Goal: Task Accomplishment & Management: Complete application form

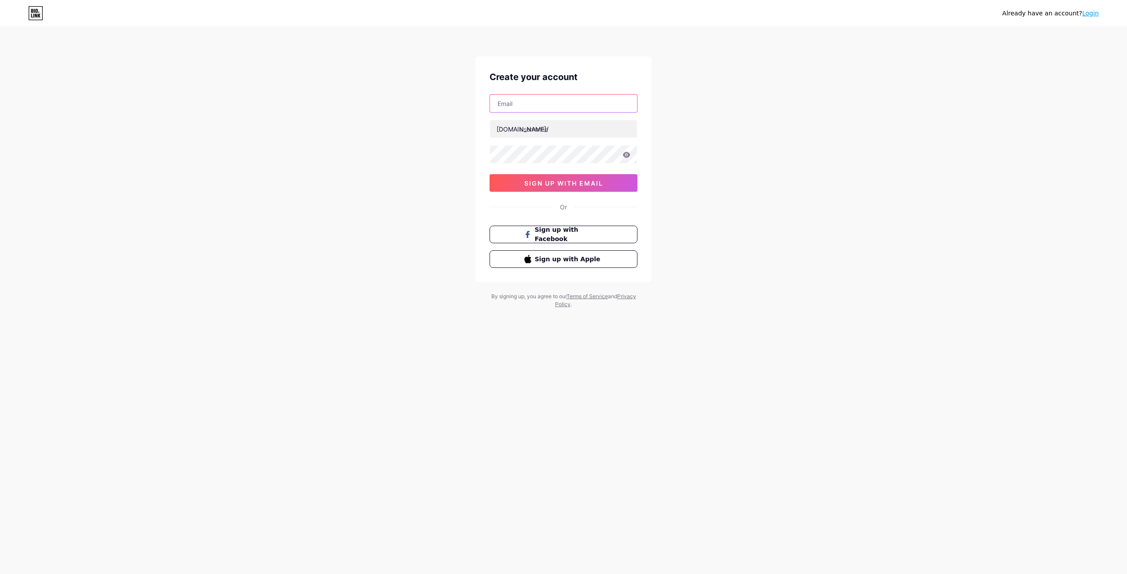
drag, startPoint x: 0, startPoint y: 0, endPoint x: 567, endPoint y: 105, distance: 576.6
click at [567, 105] on input "text" at bounding box center [563, 104] width 147 height 18
click at [554, 107] on input "text" at bounding box center [563, 104] width 147 height 18
type input "meopitiv4@gmail.com"
click at [582, 132] on input "text" at bounding box center [563, 129] width 147 height 18
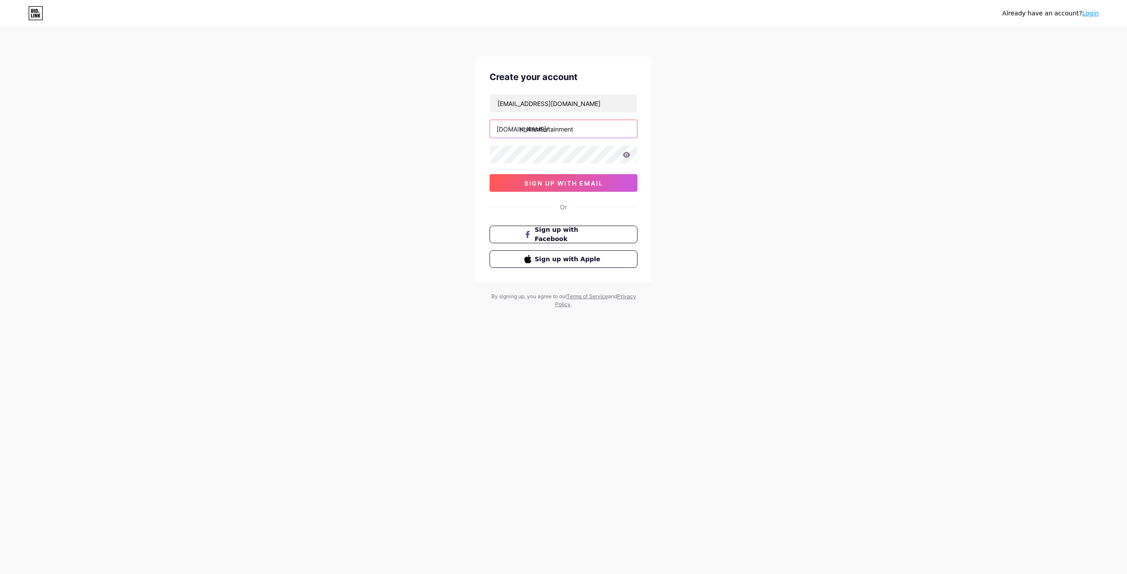
click at [585, 127] on input "nh4tentertainment" at bounding box center [563, 129] width 147 height 18
type input "nh4tmedia"
click at [629, 156] on icon at bounding box center [626, 155] width 7 height 6
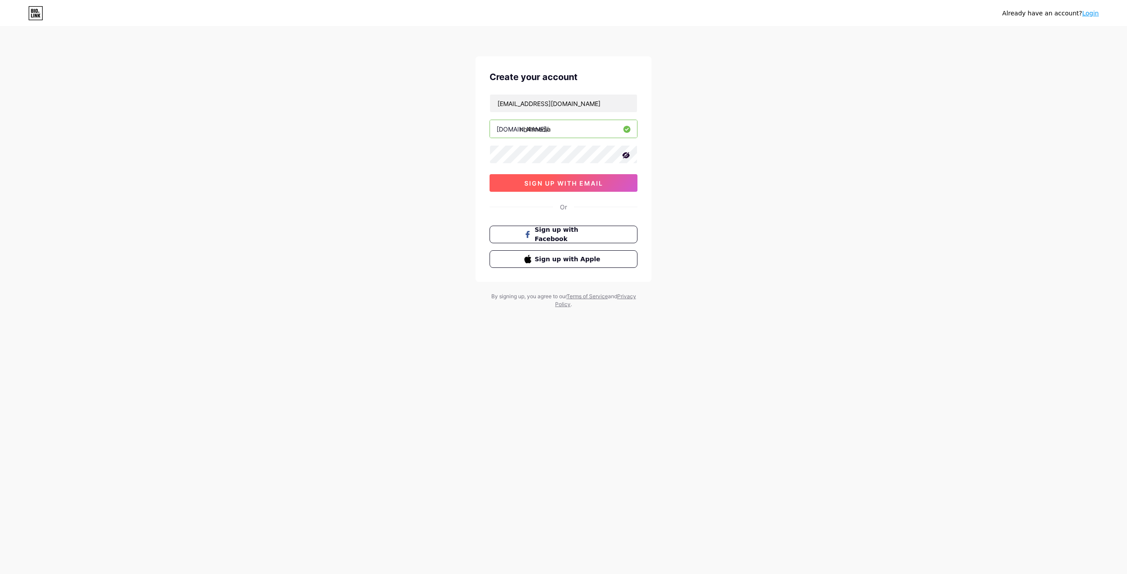
click at [604, 183] on button "sign up with email" at bounding box center [563, 183] width 148 height 18
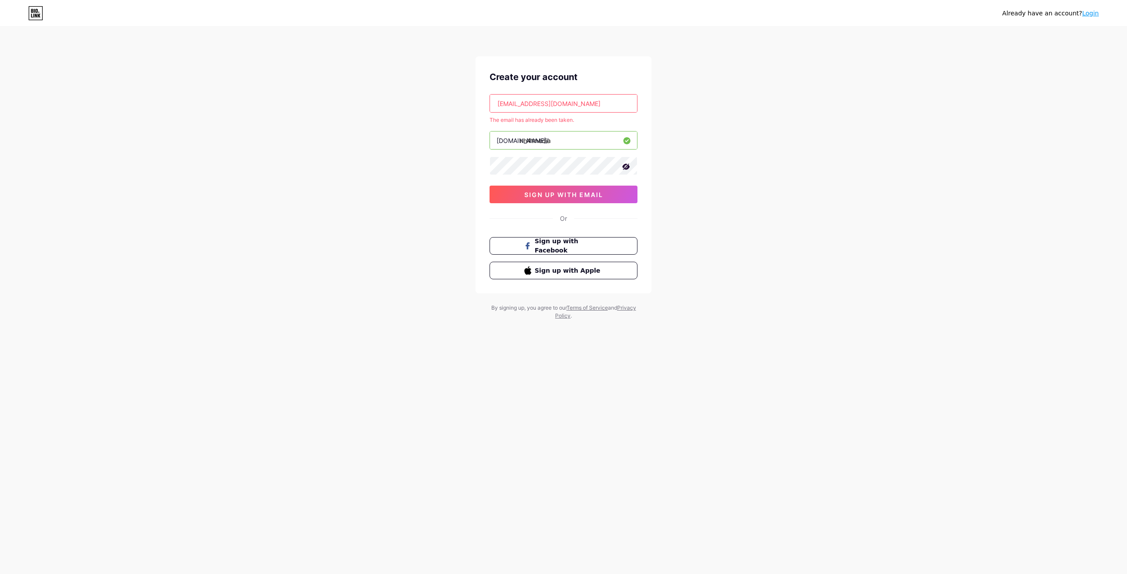
click at [526, 98] on input "meopitiv4@gmail.com" at bounding box center [563, 104] width 147 height 18
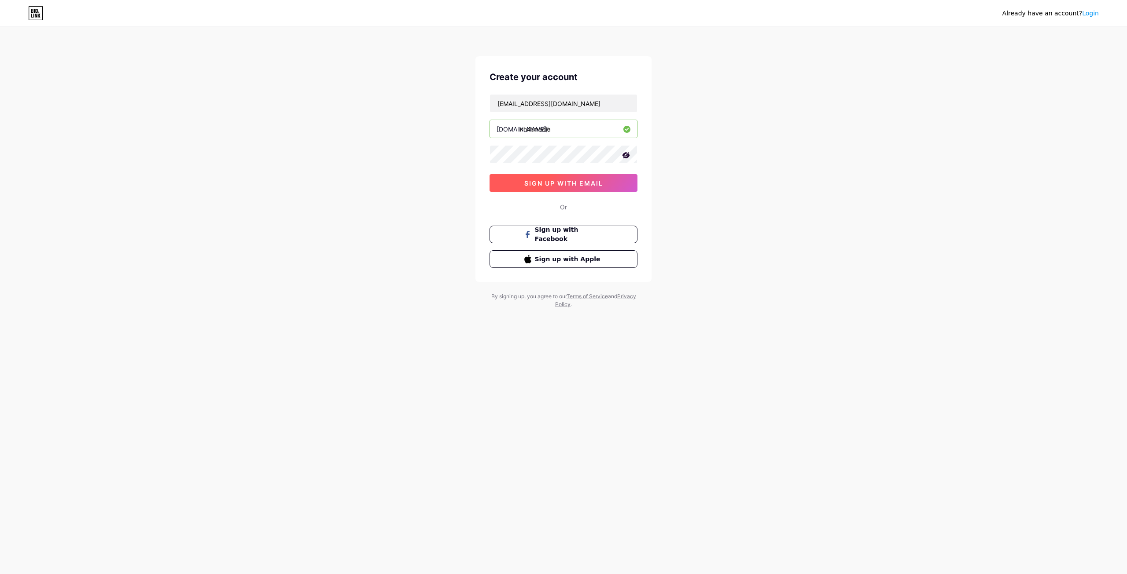
click at [554, 180] on span "sign up with email" at bounding box center [563, 183] width 79 height 7
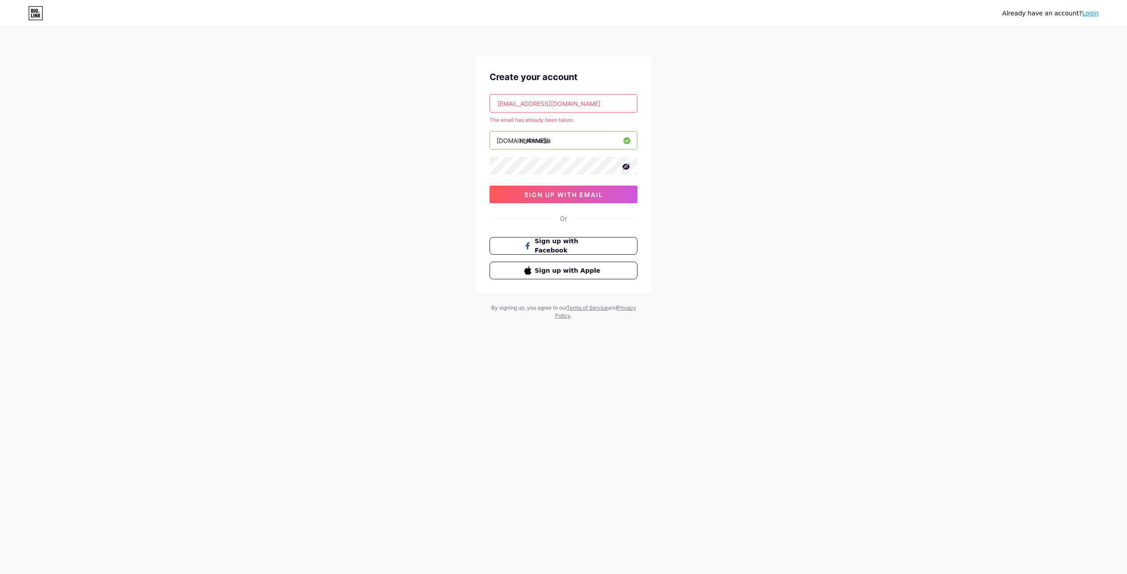
click at [532, 106] on input "meopiti0303@gmail.com" at bounding box center [563, 104] width 147 height 18
click at [534, 103] on input "meopiti0303@gmail.com" at bounding box center [563, 104] width 147 height 18
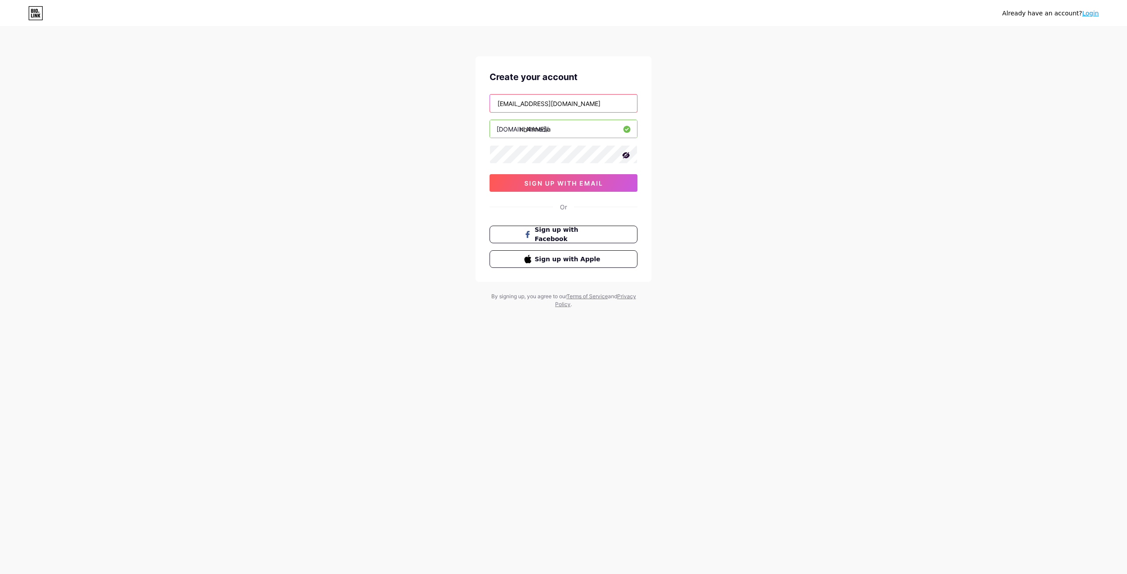
type input "[EMAIL_ADDRESS][DOMAIN_NAME]"
click at [608, 186] on button "sign up with email" at bounding box center [563, 183] width 148 height 18
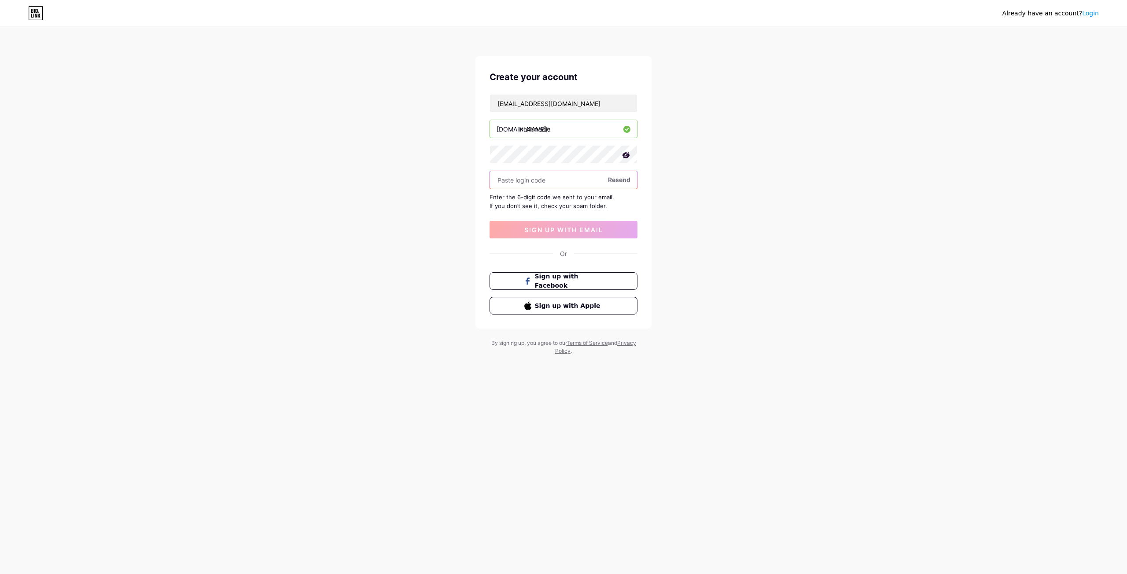
type input "4"
type input "834916"
click at [591, 225] on button "sign up with email" at bounding box center [563, 230] width 148 height 18
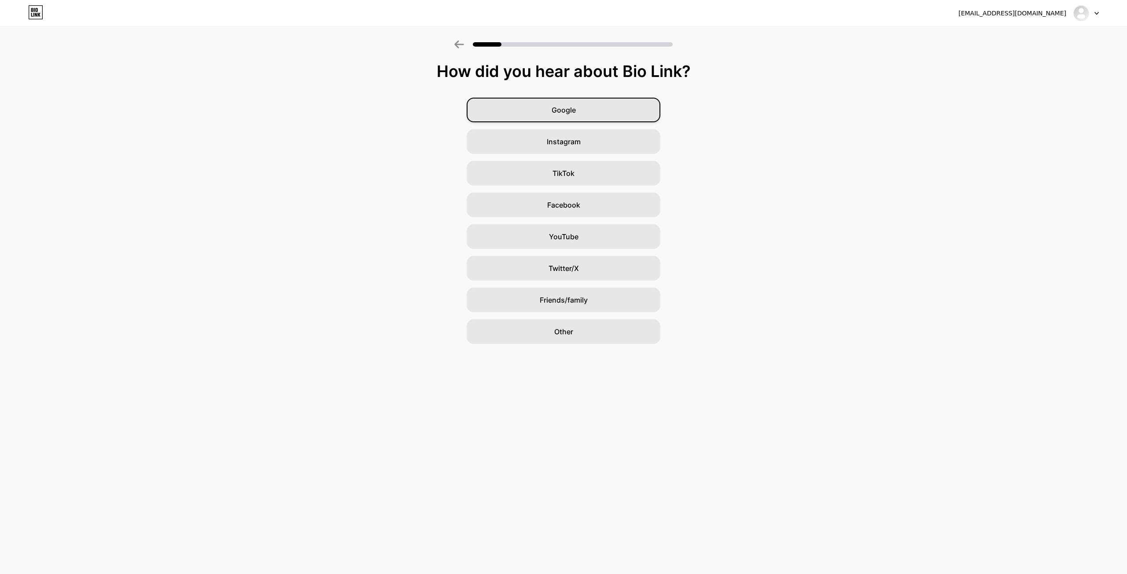
click at [576, 117] on div "Google" at bounding box center [564, 110] width 194 height 25
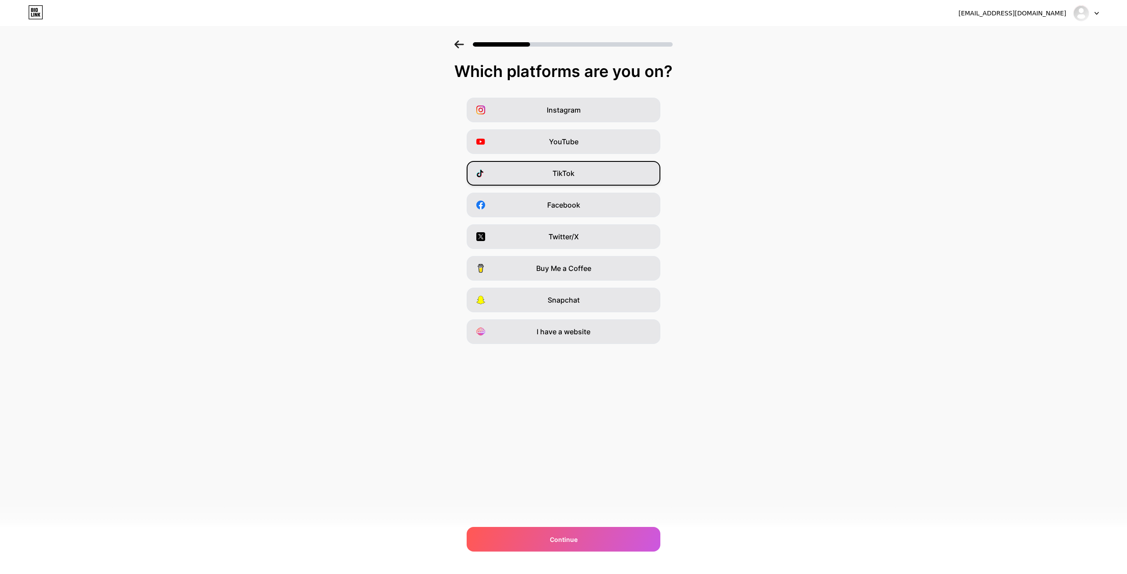
click at [576, 177] on div "TikTok" at bounding box center [564, 173] width 194 height 25
click at [620, 540] on div "Continue" at bounding box center [564, 539] width 194 height 25
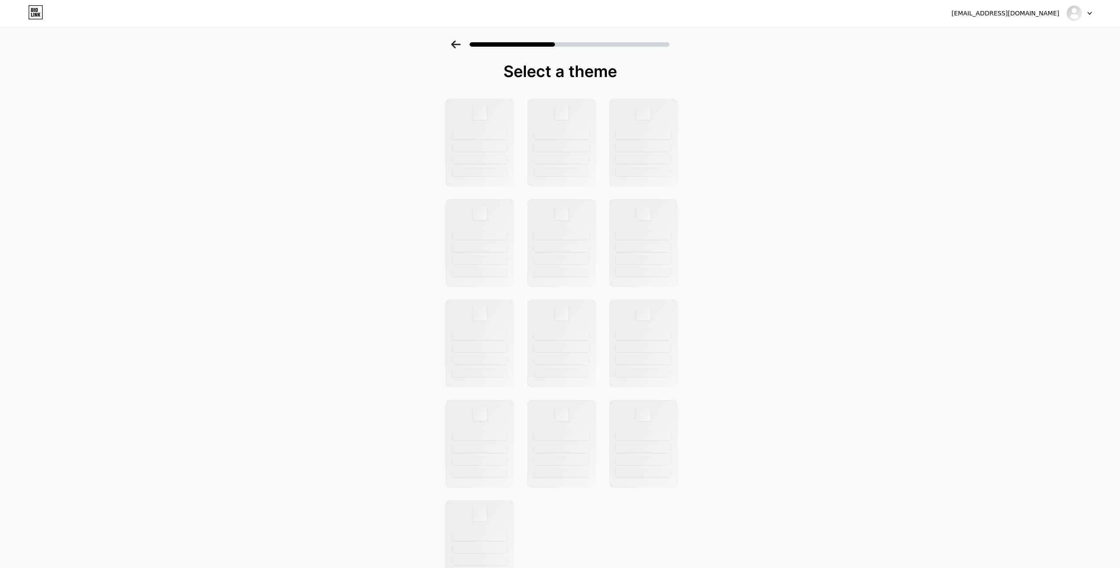
click at [453, 45] on div at bounding box center [560, 41] width 1120 height 31
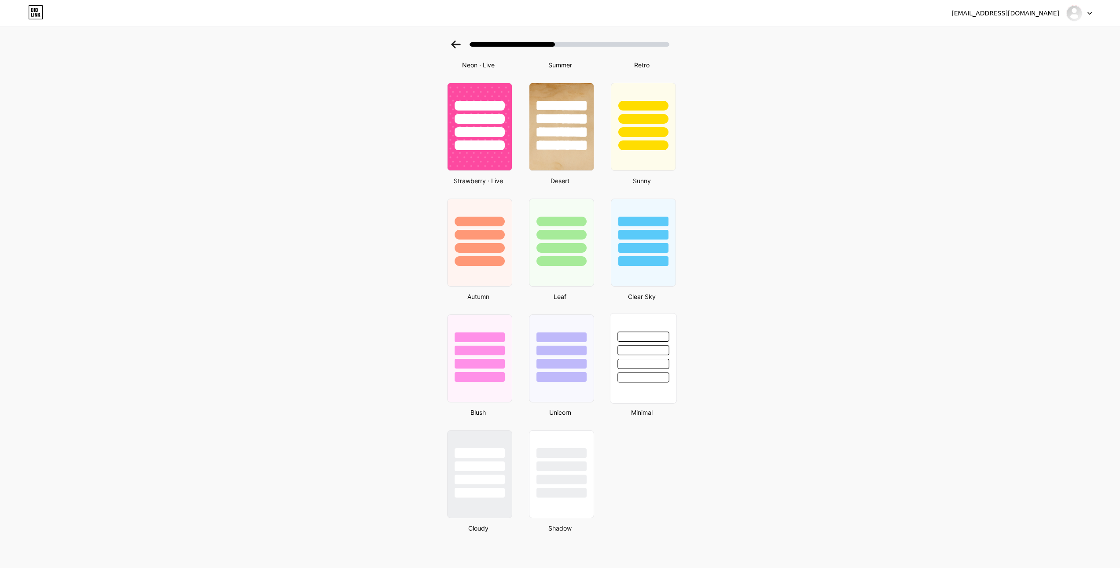
drag, startPoint x: 636, startPoint y: 398, endPoint x: 640, endPoint y: 396, distance: 4.9
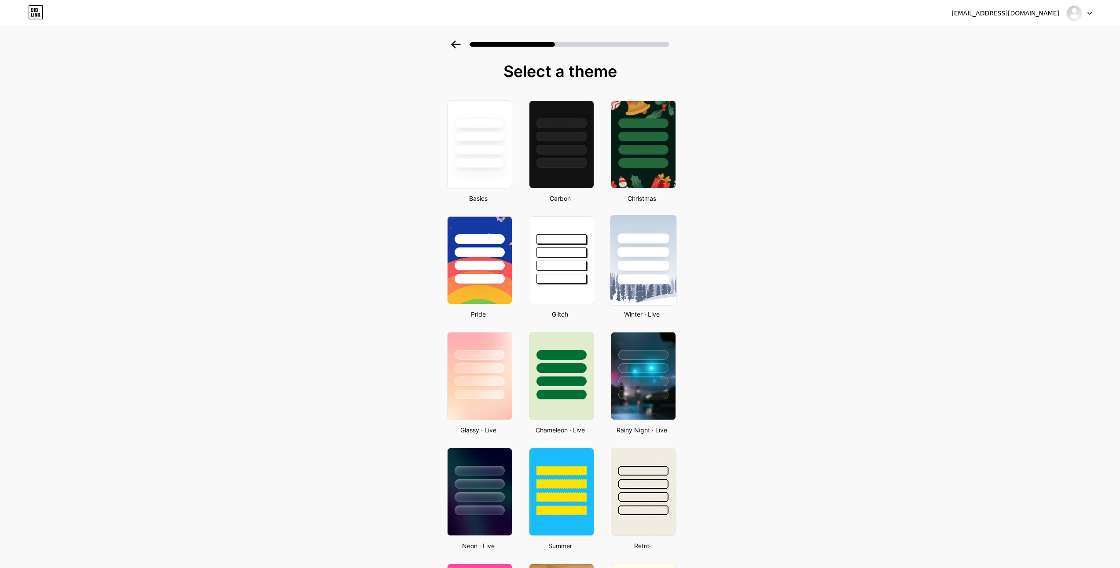
click at [645, 305] on div at bounding box center [643, 260] width 67 height 91
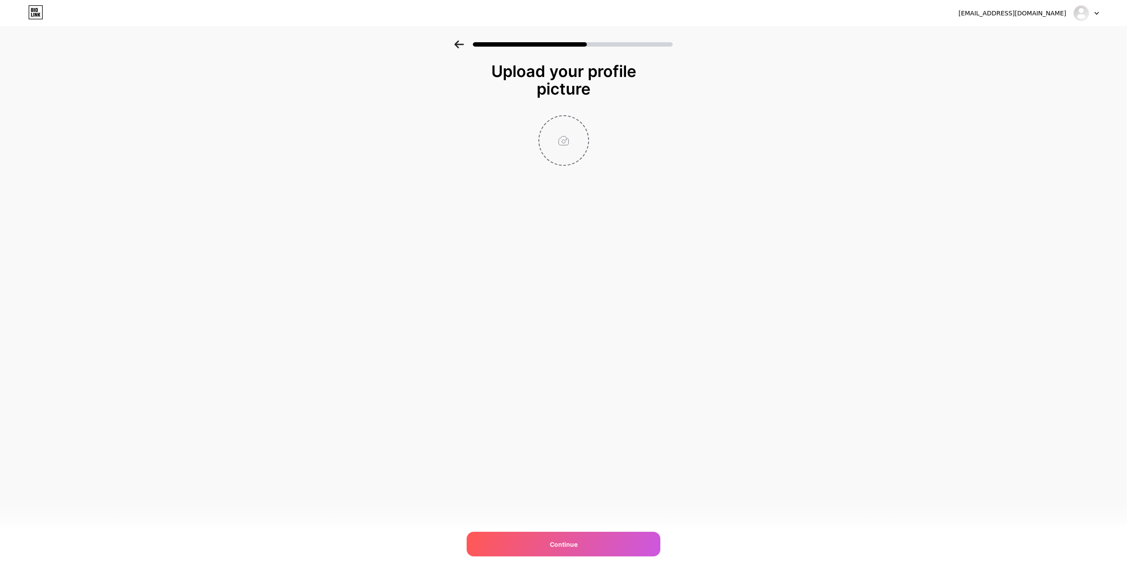
click at [555, 131] on input "file" at bounding box center [563, 140] width 49 height 49
click at [549, 121] on input "file" at bounding box center [563, 140] width 49 height 49
type input "C:\fakepath\503955339_122096218880902020_6269094866089720617_n.jpg"
click at [616, 542] on div "Continue" at bounding box center [564, 544] width 194 height 25
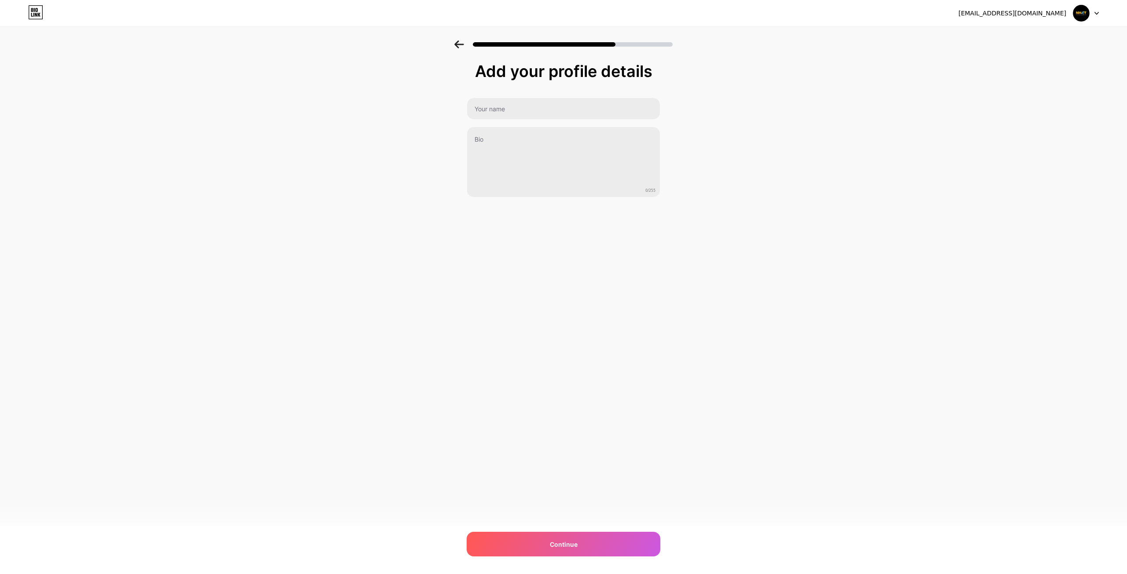
click at [521, 121] on div "0/255" at bounding box center [564, 148] width 194 height 100
click at [536, 110] on input "text" at bounding box center [563, 108] width 195 height 21
click at [493, 110] on input "Nh4t entertainment" at bounding box center [563, 108] width 195 height 21
click at [518, 114] on input "Nh4t entertainment" at bounding box center [563, 108] width 195 height 21
click at [515, 111] on input "Nh4t entertainment" at bounding box center [563, 108] width 195 height 21
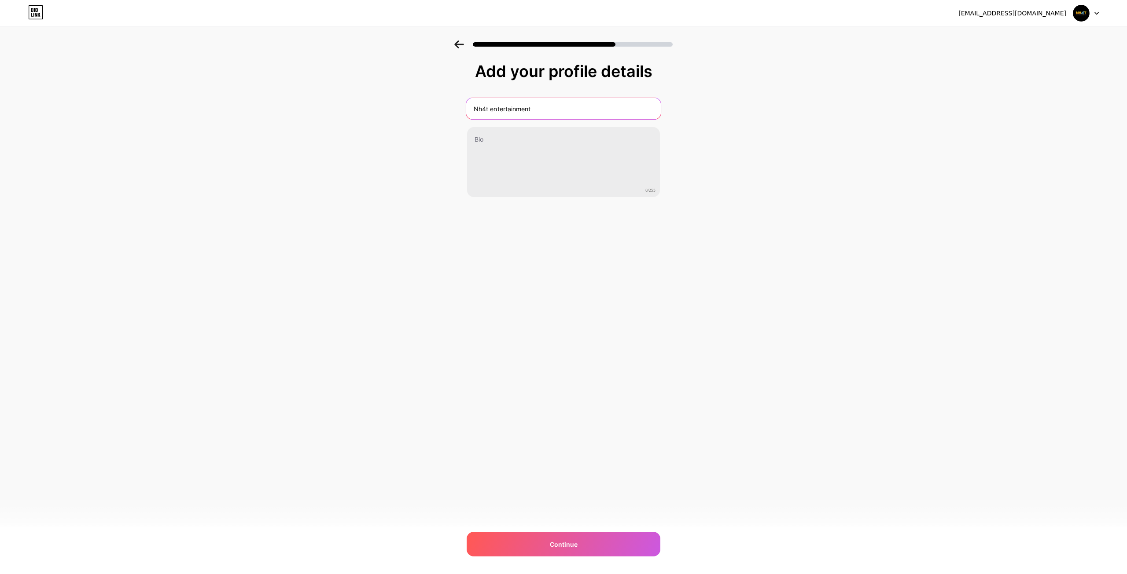
click at [515, 111] on input "Nh4t entertainment" at bounding box center [563, 108] width 195 height 21
type input "N"
type input "NH4T Media"
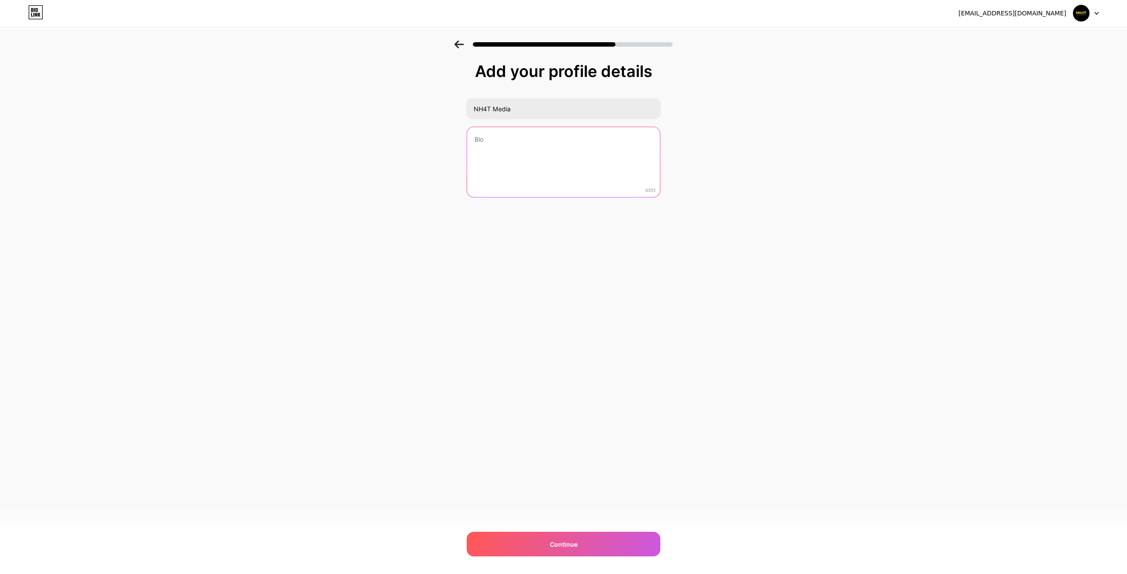
click at [599, 140] on textarea at bounding box center [563, 162] width 193 height 71
click at [509, 156] on textarea at bounding box center [563, 163] width 195 height 72
type textarea "="
type textarea "h"
type textarea "Hợp tác truyền thông liên hệ Zalo :"
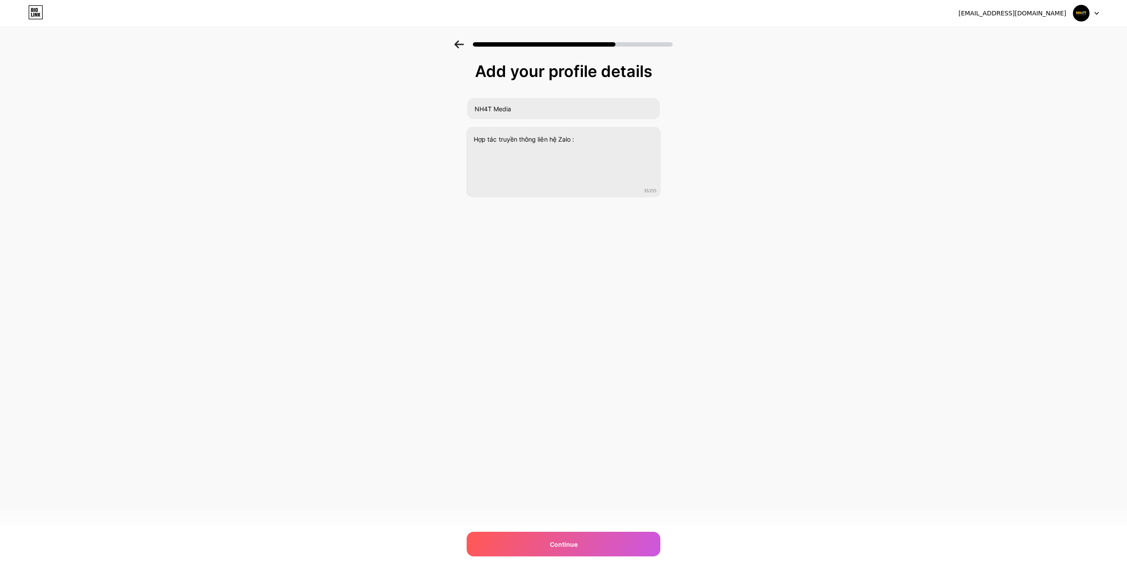
click at [606, 564] on div "tramphatsong0@gmail.com Logout Link Copied Add your profile details NH4T Media …" at bounding box center [563, 287] width 1127 height 574
click at [621, 548] on div "Continue" at bounding box center [564, 544] width 194 height 25
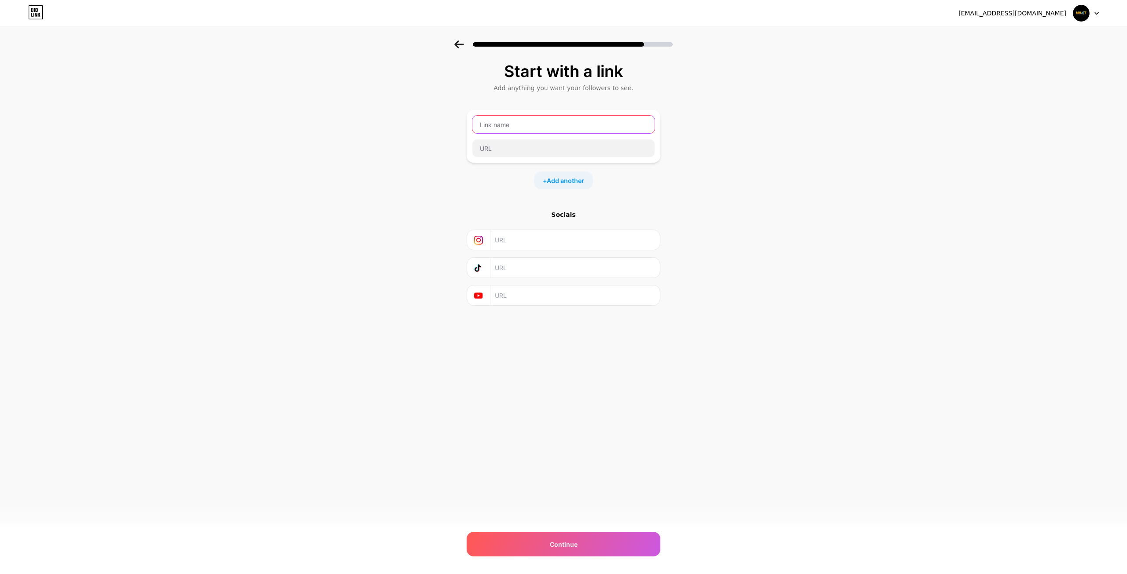
click at [535, 122] on input "text" at bounding box center [563, 125] width 182 height 18
click at [623, 545] on div "Continue" at bounding box center [564, 544] width 194 height 25
click at [523, 118] on input "text" at bounding box center [563, 125] width 181 height 18
type input "N"
type input "NH4T Entertainment"
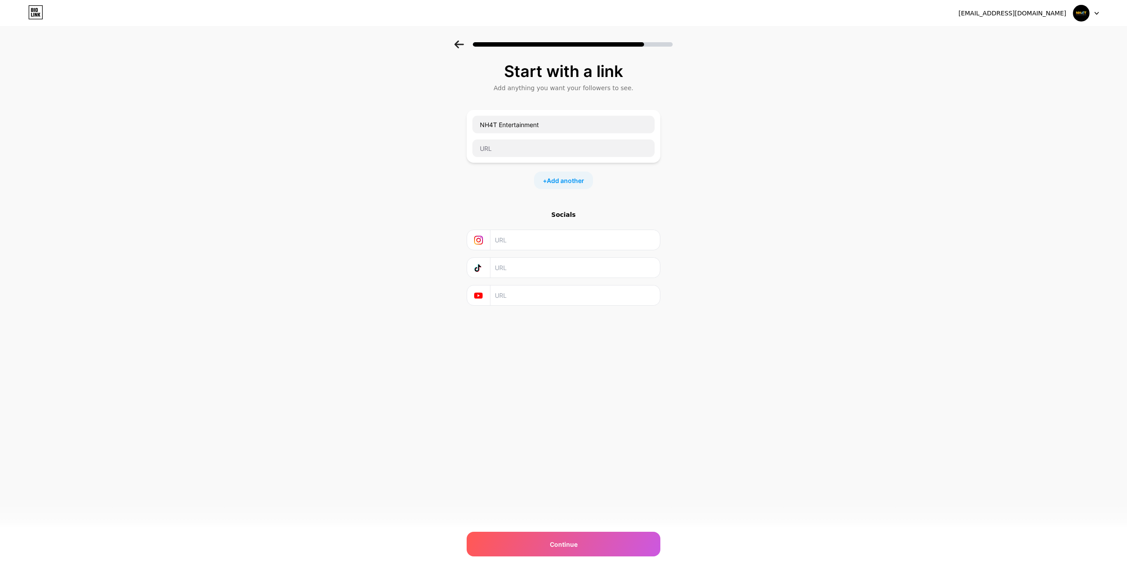
click at [497, 159] on div "NH4T Entertainment" at bounding box center [564, 136] width 194 height 53
click at [524, 147] on input "text" at bounding box center [563, 149] width 182 height 18
paste input "https://www.facebook.com/NH4TEntertainment"
type input "https://www.facebook.com/NH4TEntertainment"
click at [620, 558] on div "tramphatsong0@gmail.com Logout Link Copied Start with a link Add anything you w…" at bounding box center [563, 287] width 1127 height 574
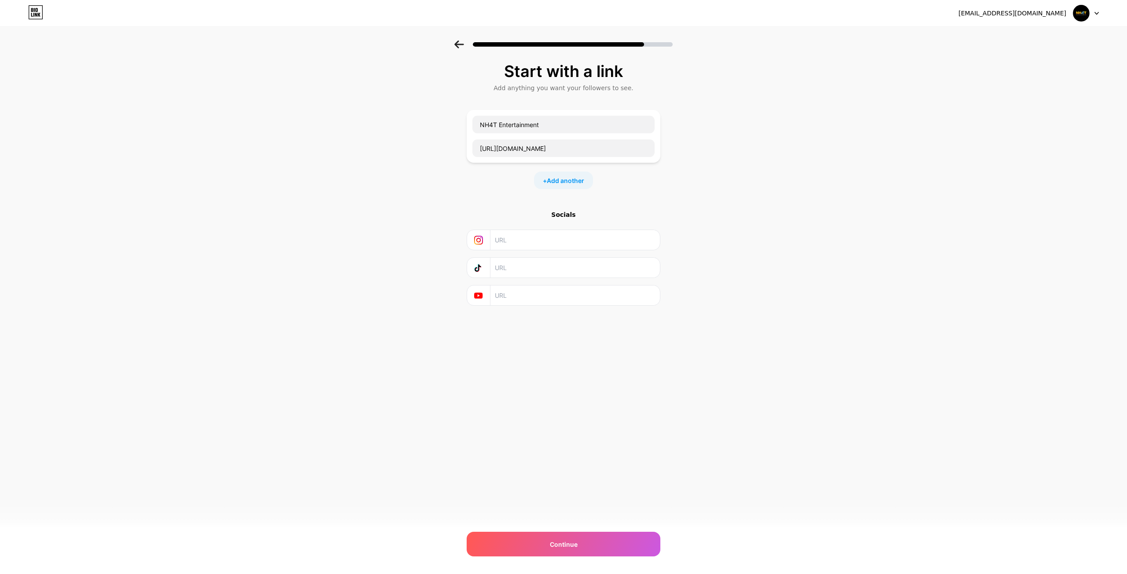
click at [555, 244] on input "text" at bounding box center [575, 240] width 160 height 20
click at [545, 241] on input "text" at bounding box center [575, 240] width 160 height 20
paste input "https://www.instagram.com/nh4tentertainment"
type input "https://www.instagram.com/nh4tentertainment"
click at [537, 272] on input "text" at bounding box center [575, 268] width 160 height 20
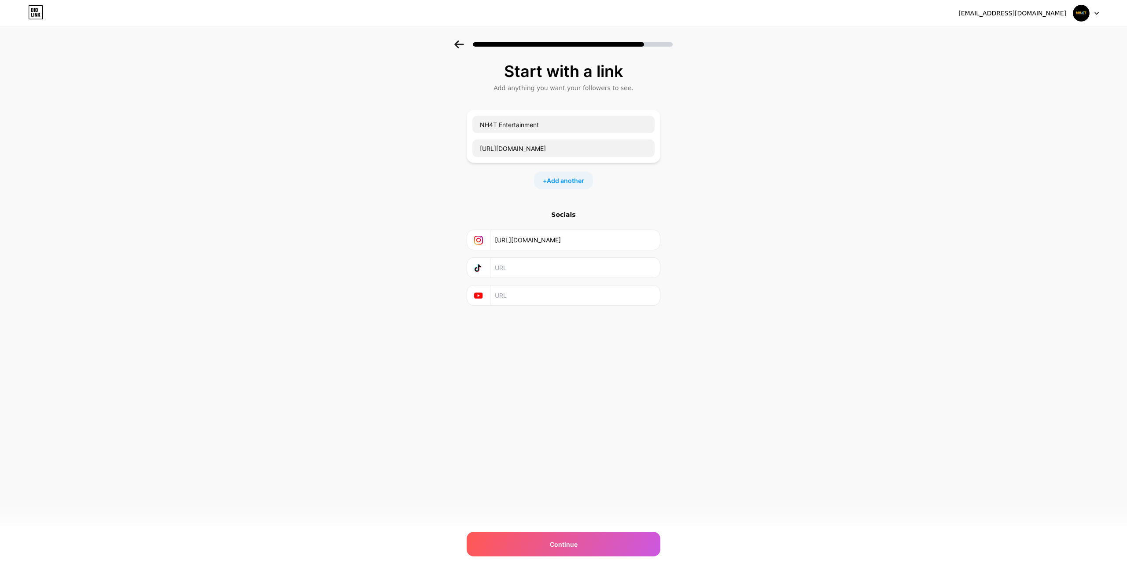
click at [520, 298] on input "text" at bounding box center [575, 296] width 160 height 20
paste input "https://www.youtube.com/@NH4TMediaMusic"
type input "https://www.youtube.com/@NH4TMediaMusic"
click at [611, 554] on div "Continue" at bounding box center [564, 544] width 194 height 25
click at [618, 540] on div "Continue" at bounding box center [564, 544] width 194 height 25
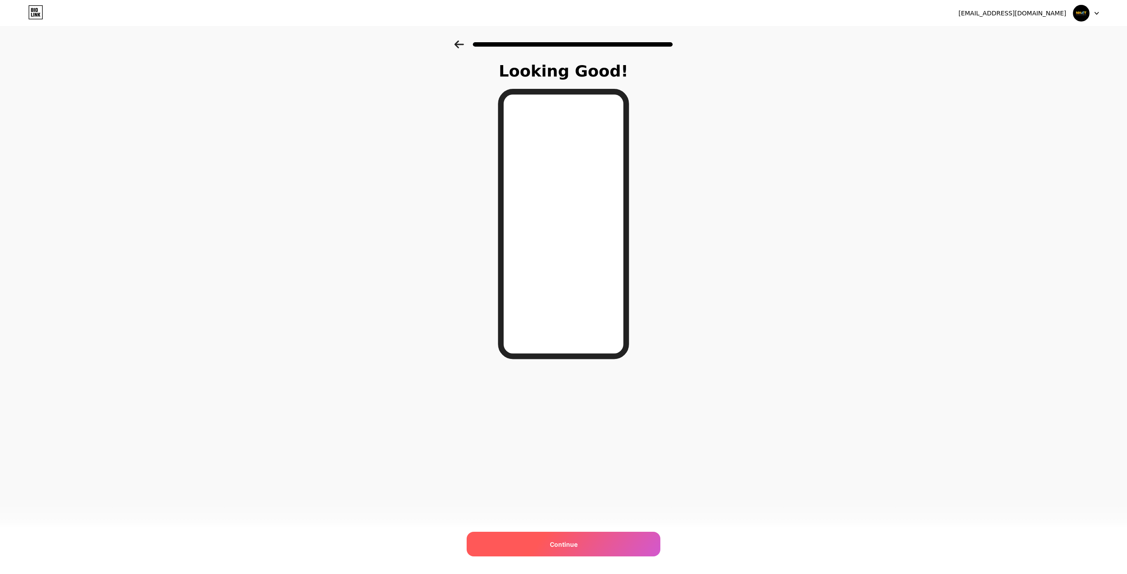
click at [611, 546] on div "Continue" at bounding box center [564, 544] width 194 height 25
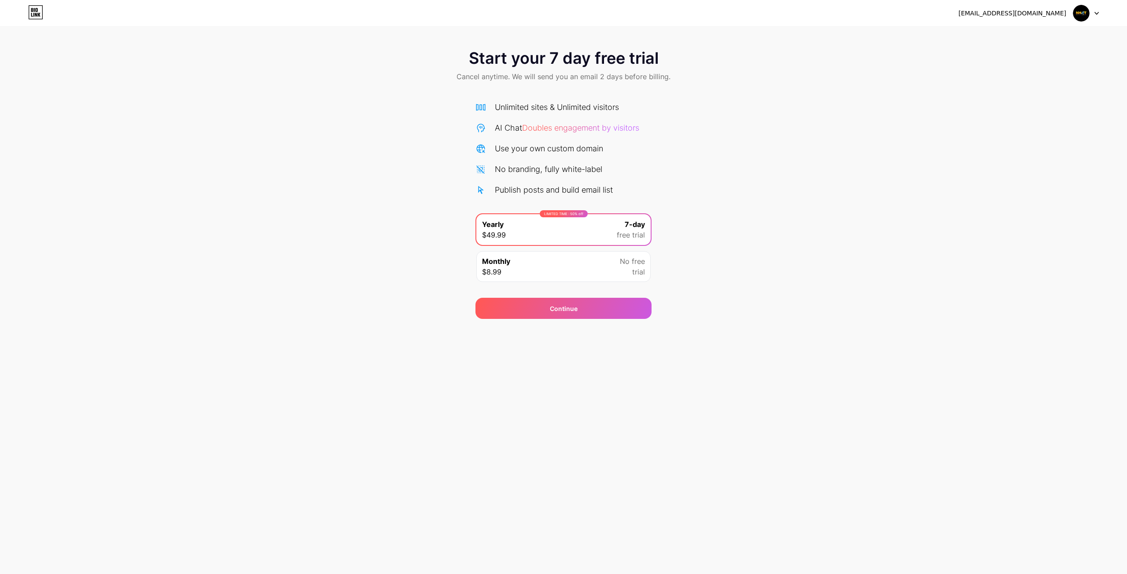
click at [36, 10] on icon at bounding box center [36, 10] width 2 height 4
click at [607, 272] on div "Monthly $8.99 No free trial" at bounding box center [563, 266] width 174 height 31
click at [1080, 12] on img at bounding box center [1081, 13] width 17 height 17
click at [1035, 15] on div "tramphatsong0@gmail.com" at bounding box center [1012, 13] width 108 height 9
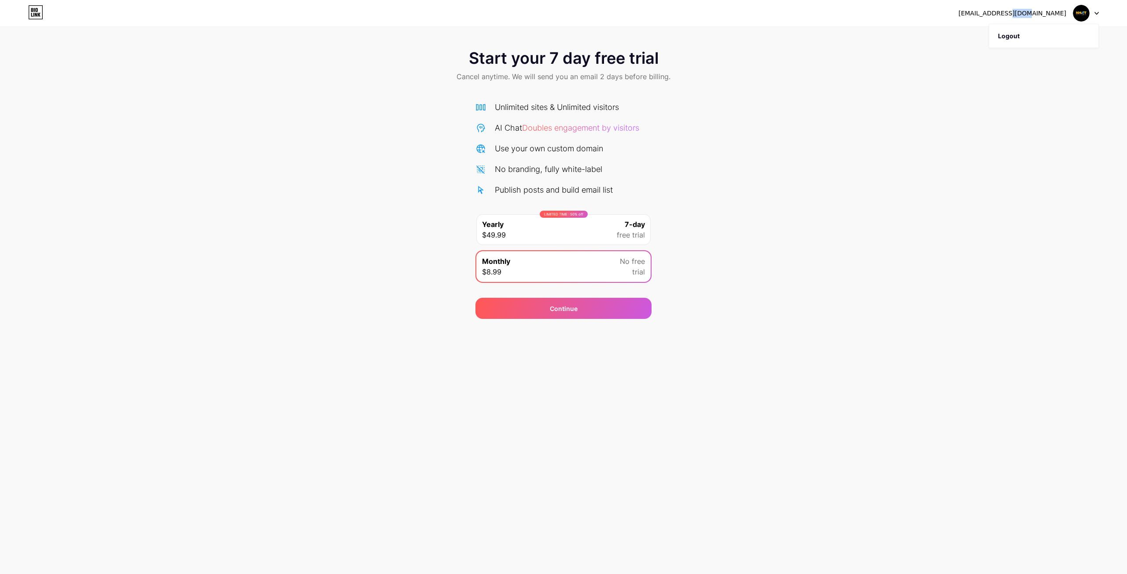
click at [34, 11] on icon at bounding box center [35, 12] width 15 height 14
click at [609, 125] on span "Doubles engagement by visitors" at bounding box center [580, 127] width 117 height 9
click at [577, 71] on span "Cancel anytime. We will send you an email 2 days before billing." at bounding box center [563, 76] width 214 height 11
click at [558, 74] on span "Cancel anytime. We will send you an email 2 days before billing." at bounding box center [563, 76] width 214 height 11
click at [602, 265] on div "Monthly $8.99 No free trial" at bounding box center [563, 266] width 174 height 31
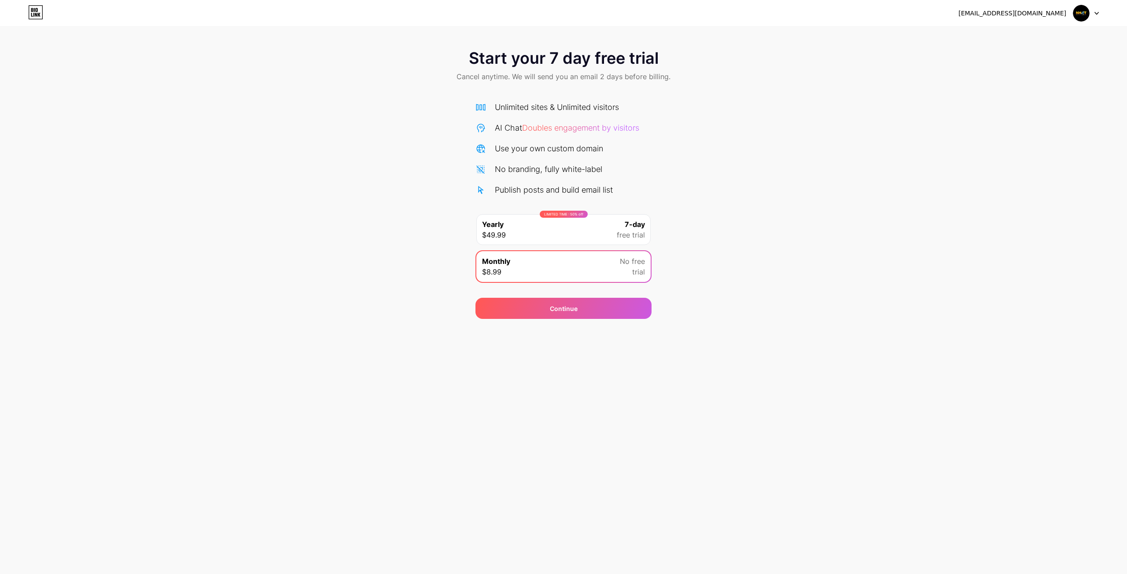
click at [630, 322] on div "tramphatsong0@gmail.com Logout Link Copied Start your 7 day free trial Cancel a…" at bounding box center [563, 287] width 1127 height 574
click at [624, 306] on div "Continue" at bounding box center [563, 308] width 176 height 21
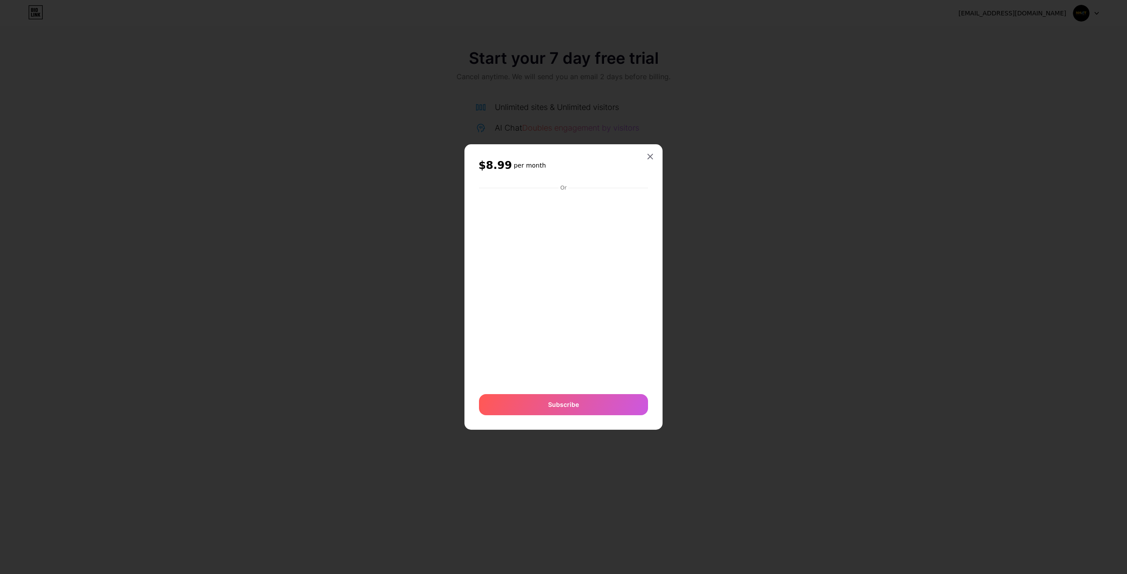
drag, startPoint x: 645, startPoint y: 149, endPoint x: 653, endPoint y: 158, distance: 12.2
click at [645, 149] on div "$8.99 per month Or Subscribe" at bounding box center [563, 287] width 198 height 286
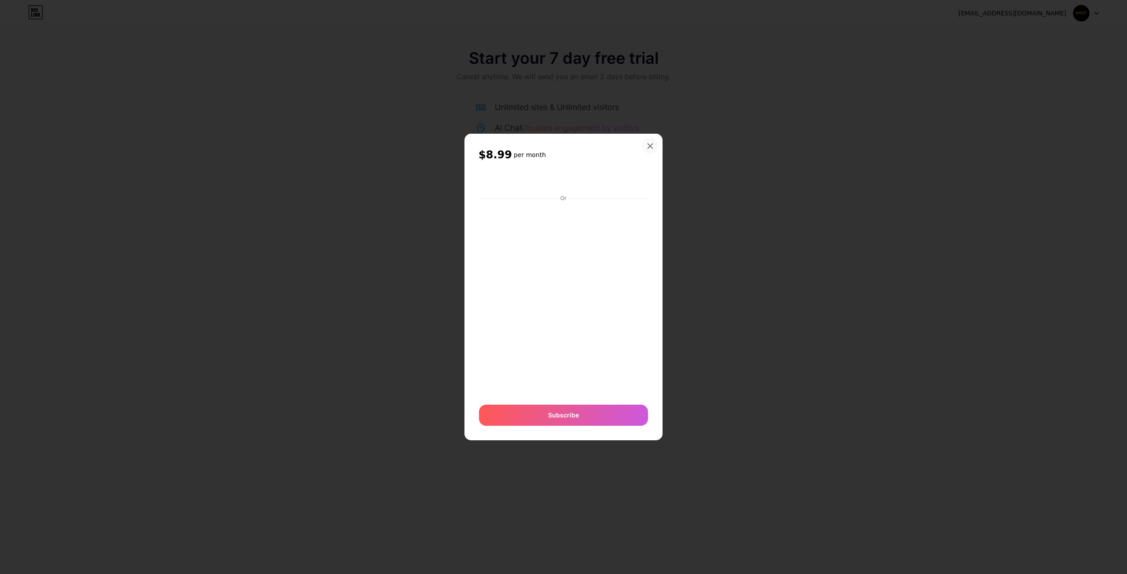
click at [653, 158] on div "$8.99 per month Or Subscribe" at bounding box center [563, 287] width 198 height 307
click at [655, 153] on div "$8.99 per month Or Subscribe" at bounding box center [563, 287] width 198 height 307
click at [649, 146] on icon at bounding box center [650, 146] width 5 height 5
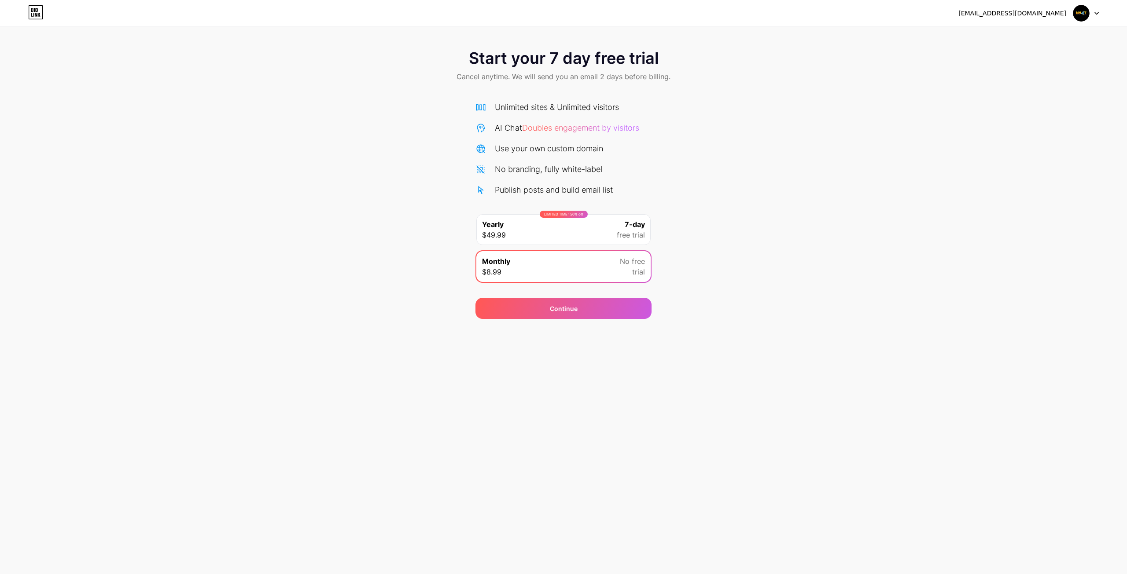
click at [575, 251] on div "Monthly $8.99 No free trial" at bounding box center [563, 266] width 174 height 31
click at [586, 233] on div "LIMITED TIME : 50% off Yearly $49.99 7-day free trial" at bounding box center [563, 229] width 174 height 31
click at [608, 293] on div "Continue" at bounding box center [563, 303] width 176 height 32
drag, startPoint x: 608, startPoint y: 293, endPoint x: 606, endPoint y: 130, distance: 162.9
click at [614, 175] on div "Start your 7 day free trial Cancel anytime. We will send you an email 2 days be…" at bounding box center [563, 179] width 1127 height 279
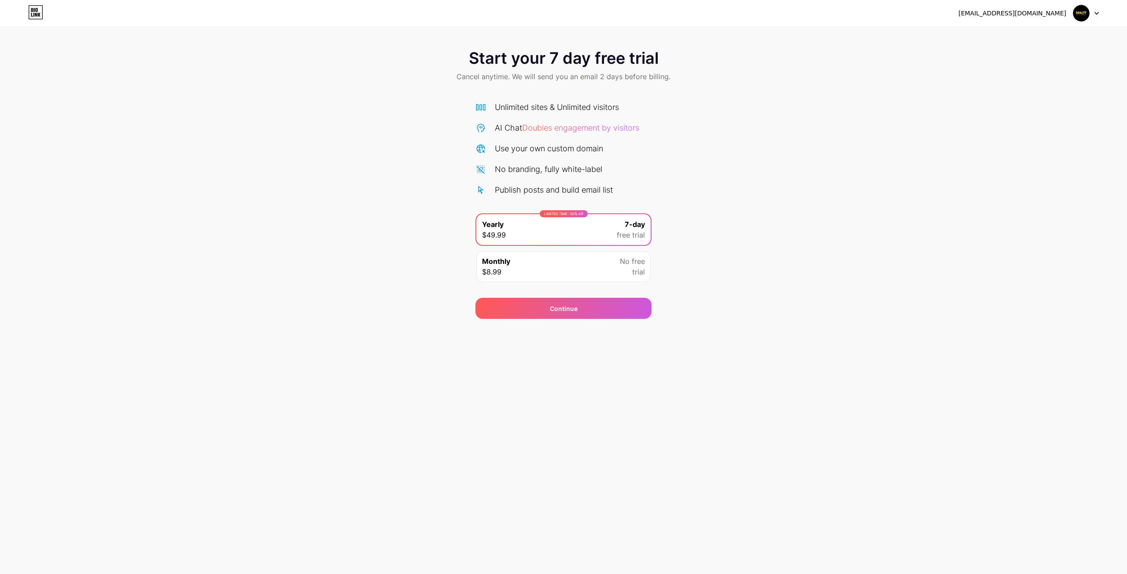
click at [604, 122] on div "AI Chat Doubles engagement by visitors" at bounding box center [567, 128] width 144 height 12
click at [603, 123] on span "Doubles engagement by visitors" at bounding box center [580, 127] width 117 height 9
click at [613, 311] on div "Continue" at bounding box center [563, 308] width 176 height 21
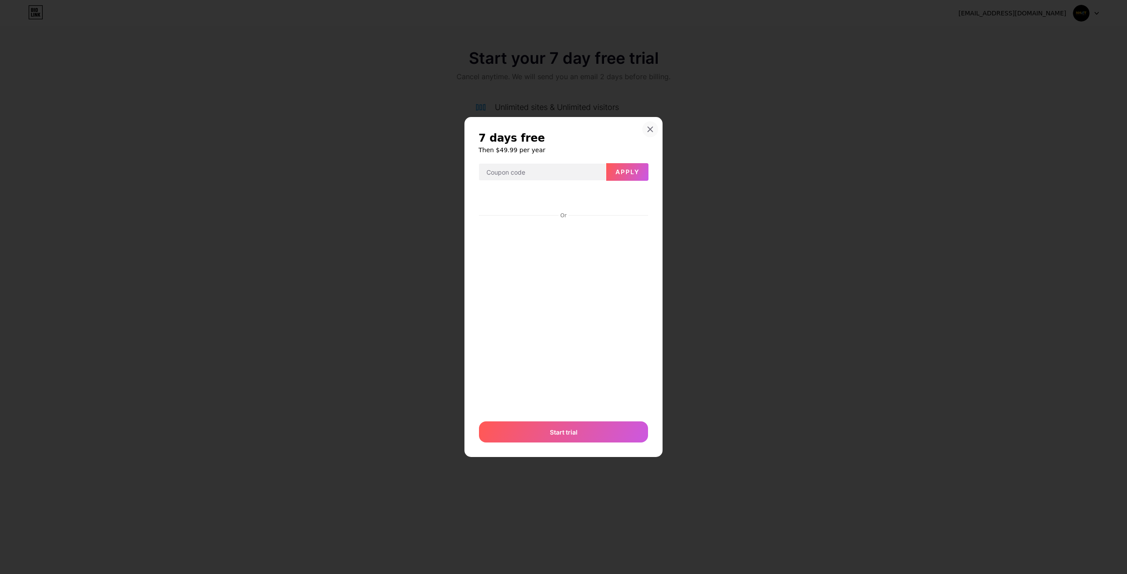
click at [648, 129] on icon at bounding box center [650, 129] width 7 height 7
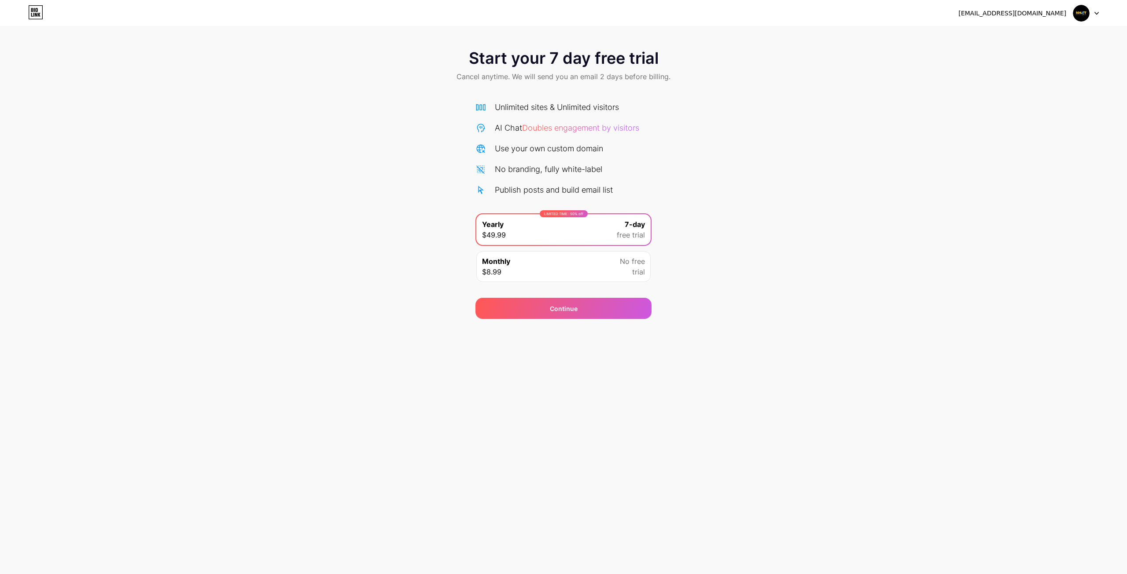
click at [1081, 8] on img at bounding box center [1081, 13] width 17 height 17
click at [1033, 33] on li "Logout" at bounding box center [1043, 36] width 109 height 24
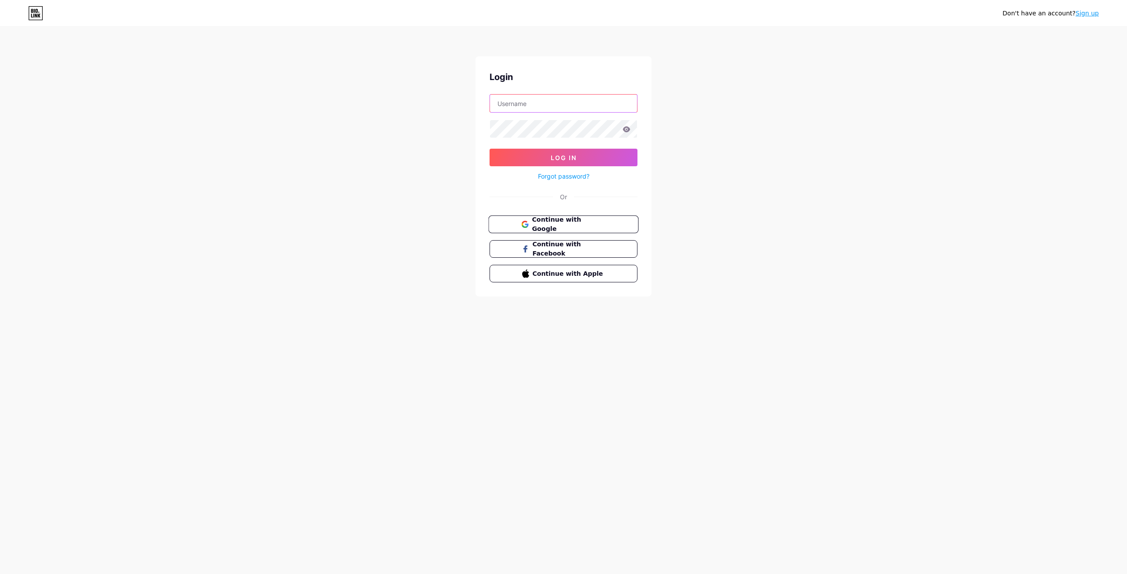
type input "[EMAIL_ADDRESS][DOMAIN_NAME]"
click at [606, 156] on button "Log In" at bounding box center [563, 158] width 148 height 18
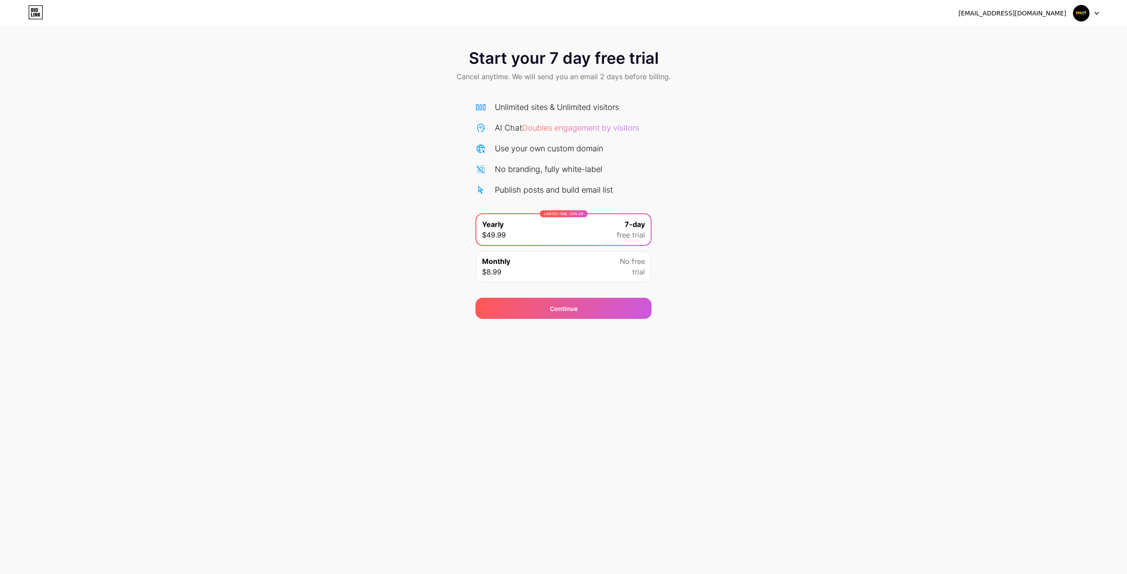
click at [582, 124] on span "Doubles engagement by visitors" at bounding box center [580, 127] width 117 height 9
click at [581, 125] on span "Doubles engagement by visitors" at bounding box center [580, 127] width 117 height 9
click at [503, 134] on div "Unlimited sites & Unlimited visitors AI Chat Doubles engagement by visitors Use…" at bounding box center [563, 148] width 176 height 95
click at [533, 64] on span "Start your 7 day free trial" at bounding box center [564, 58] width 190 height 18
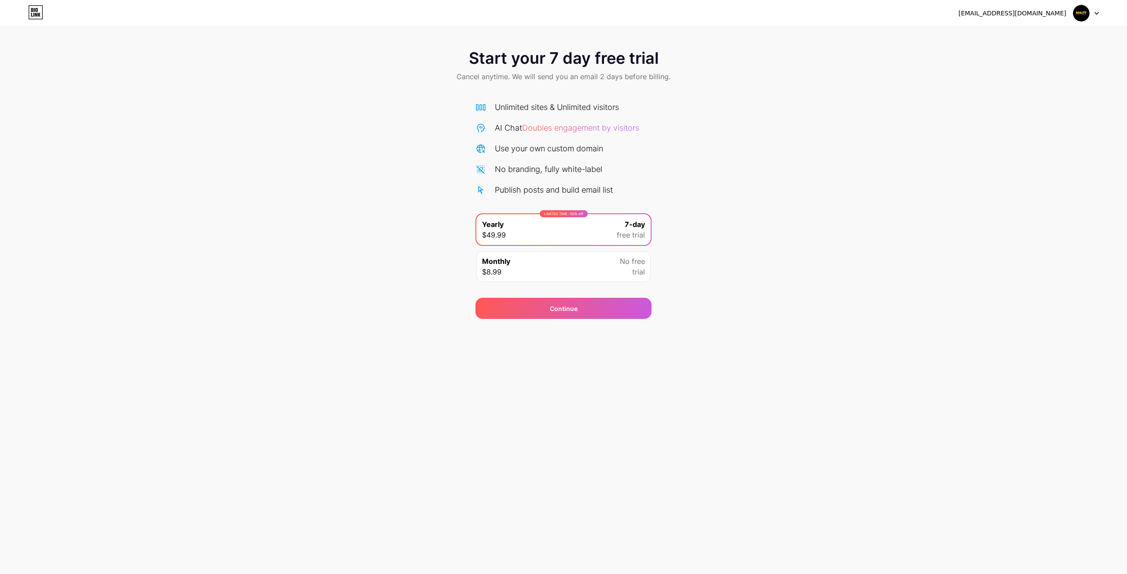
click at [542, 59] on span "Start your 7 day free trial" at bounding box center [564, 58] width 190 height 18
click at [1088, 7] on span at bounding box center [1081, 13] width 17 height 17
click at [1043, 25] on li "Logout" at bounding box center [1043, 36] width 109 height 24
click at [1044, 30] on li "Logout" at bounding box center [1043, 36] width 109 height 24
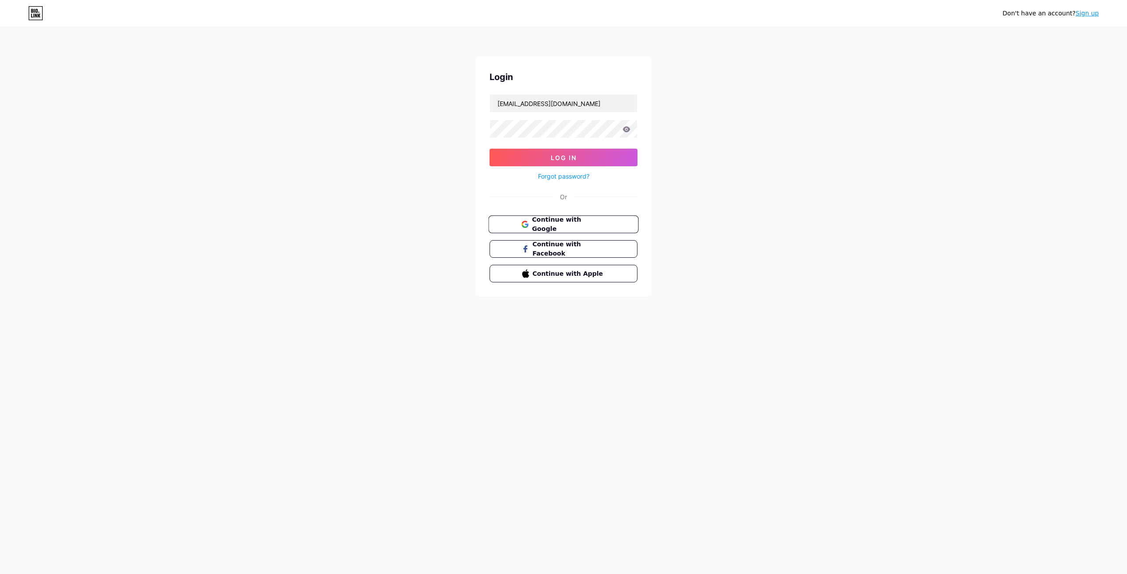
click at [572, 228] on span "Continue with Google" at bounding box center [569, 224] width 74 height 19
click at [579, 107] on input "tramphatsong0@gmail.com" at bounding box center [563, 104] width 147 height 18
type input "meopitiv4@gmail.com"
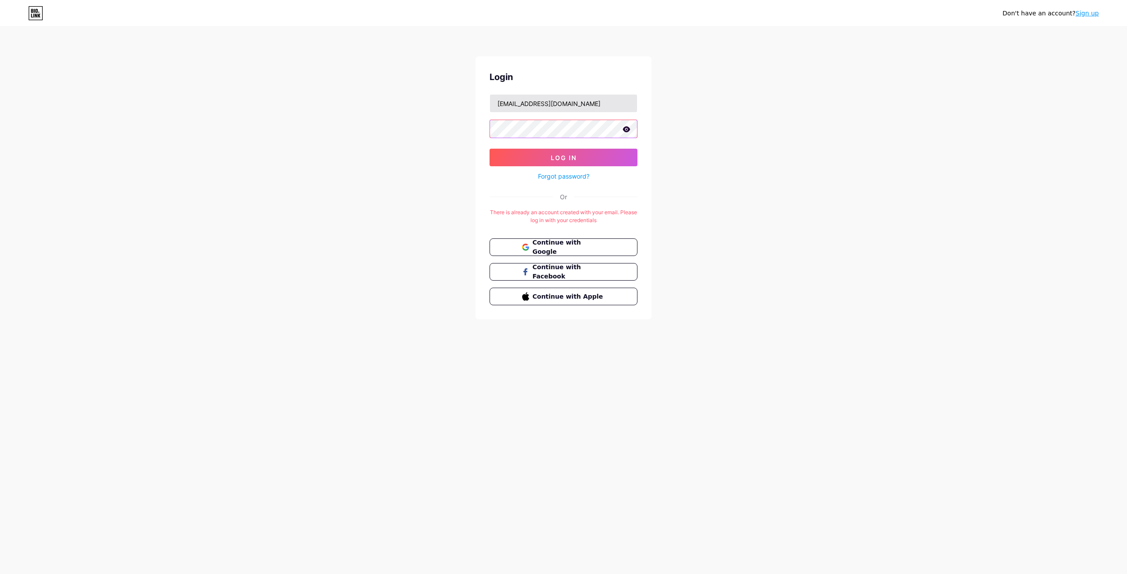
click at [489, 149] on button "Log In" at bounding box center [563, 158] width 148 height 18
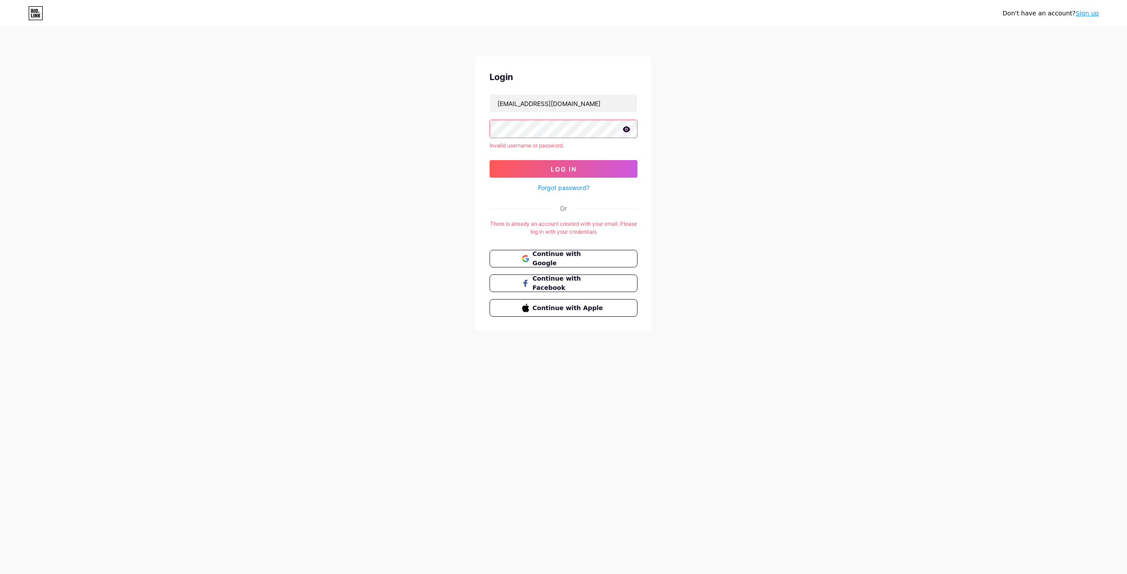
click at [629, 132] on icon at bounding box center [626, 129] width 8 height 6
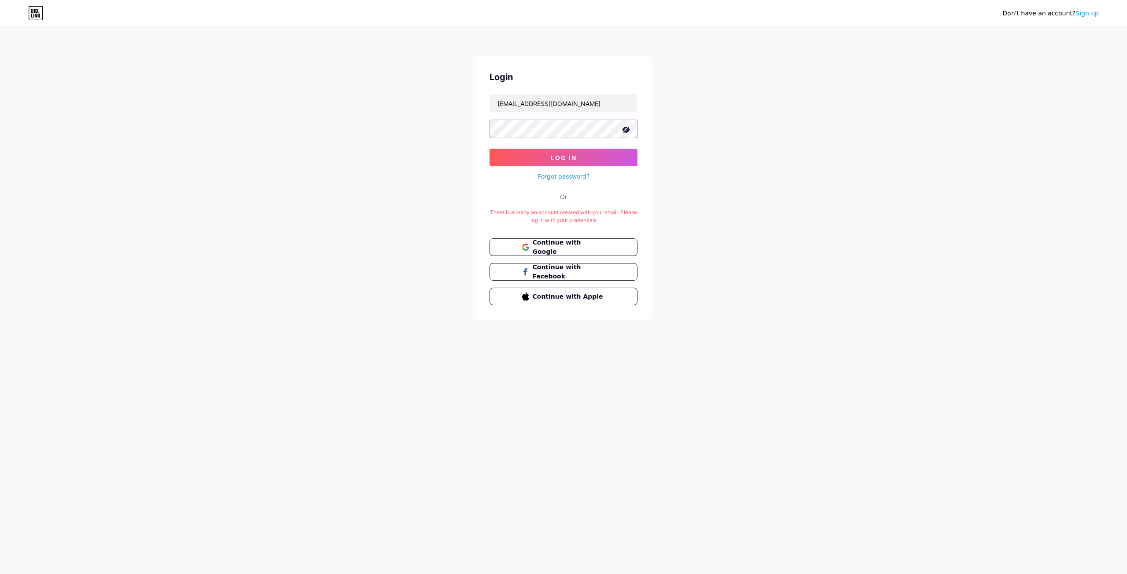
click at [489, 149] on button "Log In" at bounding box center [563, 158] width 148 height 18
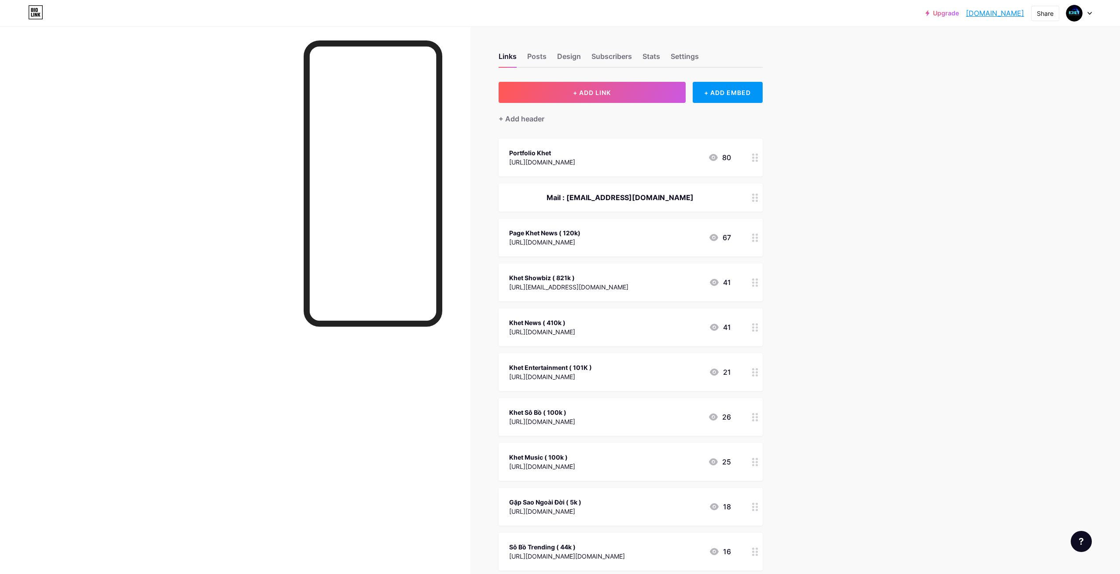
click at [1086, 15] on div at bounding box center [1079, 13] width 26 height 16
click at [1014, 123] on li "Logout" at bounding box center [1036, 124] width 109 height 24
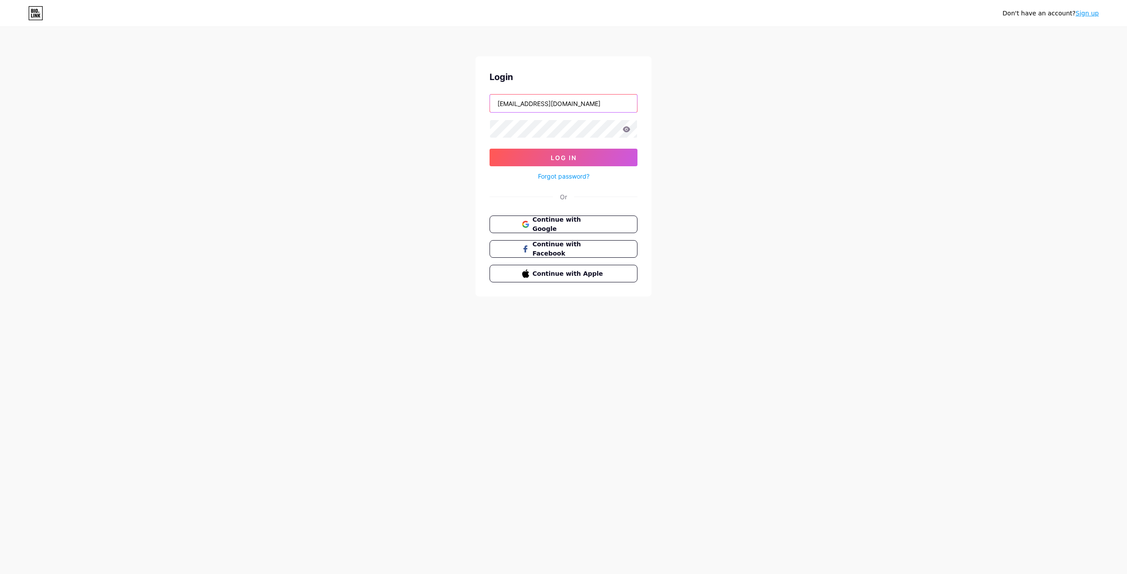
click at [592, 111] on input "meopitiv4@gmail.com" at bounding box center [563, 104] width 147 height 18
drag, startPoint x: 678, startPoint y: 173, endPoint x: 625, endPoint y: 210, distance: 64.7
click at [678, 173] on div "Don't have an account? Sign up Login meopitiv4@gmail.com Log In Forgot password…" at bounding box center [563, 162] width 1127 height 325
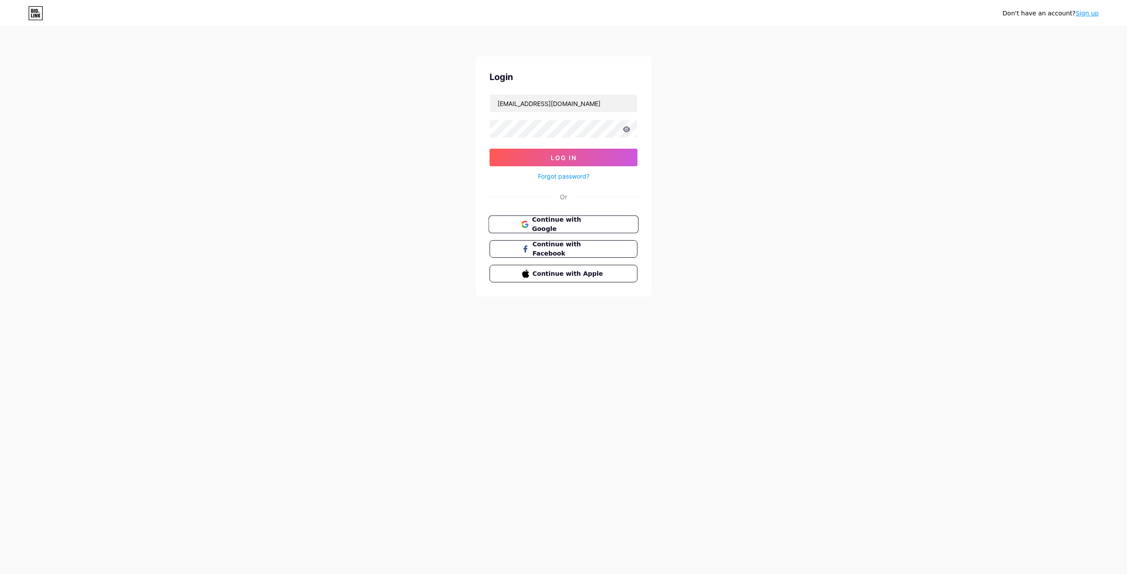
click at [583, 221] on span "Continue with Google" at bounding box center [569, 224] width 74 height 19
